Goal: Information Seeking & Learning: Understand process/instructions

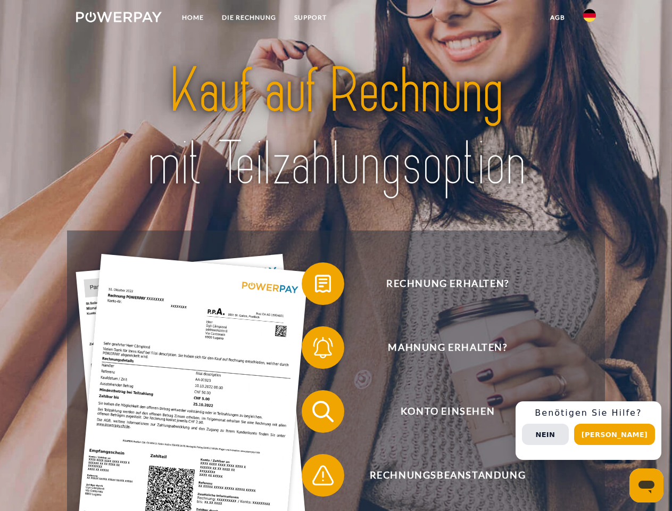
click at [119, 19] on img at bounding box center [119, 17] width 86 height 11
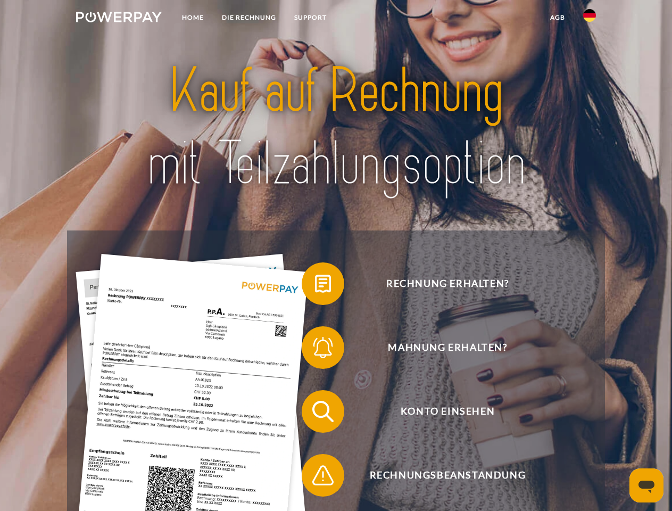
click at [590, 19] on img at bounding box center [589, 15] width 13 height 13
click at [557, 18] on link "agb" at bounding box center [557, 17] width 33 height 19
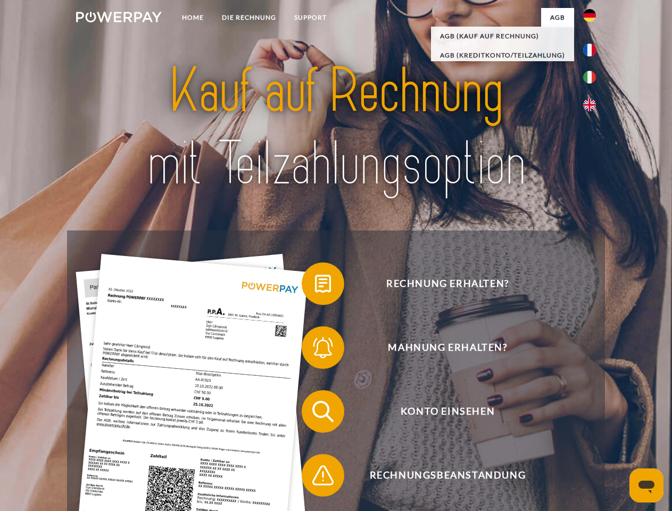
click at [315, 286] on span at bounding box center [306, 283] width 53 height 53
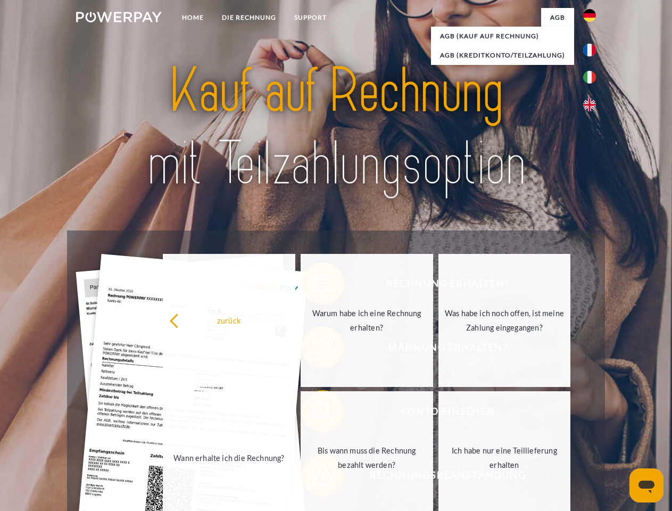
click at [315, 350] on link "Warum habe ich eine Rechnung erhalten?" at bounding box center [367, 320] width 133 height 133
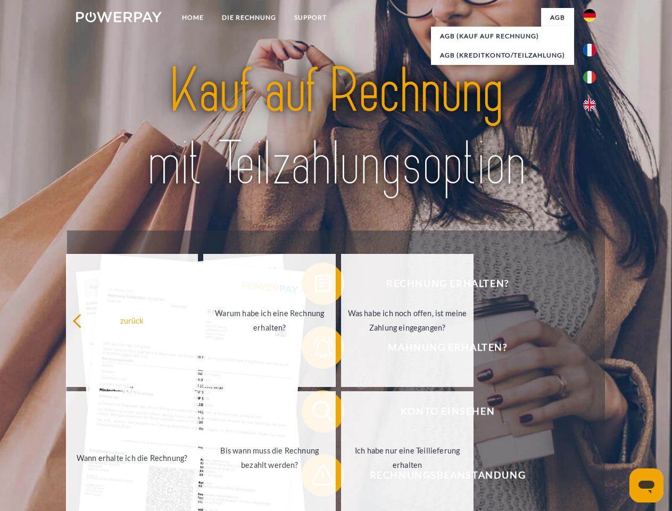
click at [315, 414] on span at bounding box center [306, 411] width 53 height 53
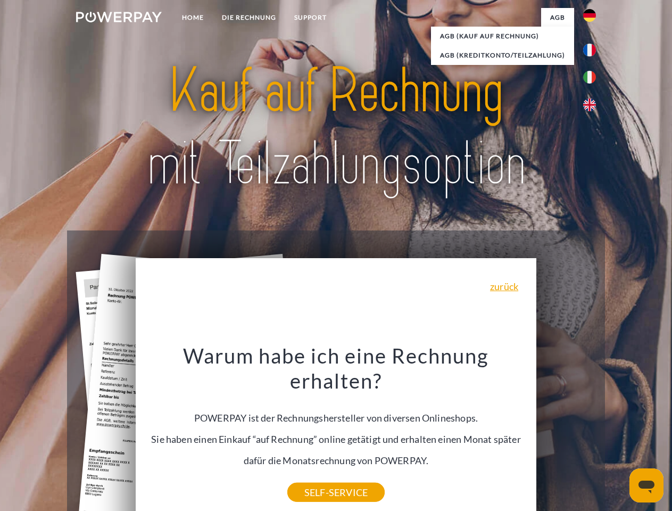
click at [315, 477] on div "Warum habe ich eine Rechnung erhalten? POWERPAY ist der Rechnungshersteller von…" at bounding box center [336, 418] width 389 height 150
click at [592, 431] on div "Rechnung erhalten? Mahnung erhalten? Konto einsehen" at bounding box center [336, 443] width 538 height 426
click at [566, 433] on span "Konto einsehen" at bounding box center [447, 411] width 261 height 43
click at [618, 434] on header "Home DIE RECHNUNG SUPPORT" at bounding box center [336, 367] width 672 height 735
